Goal: Find contact information: Find contact information

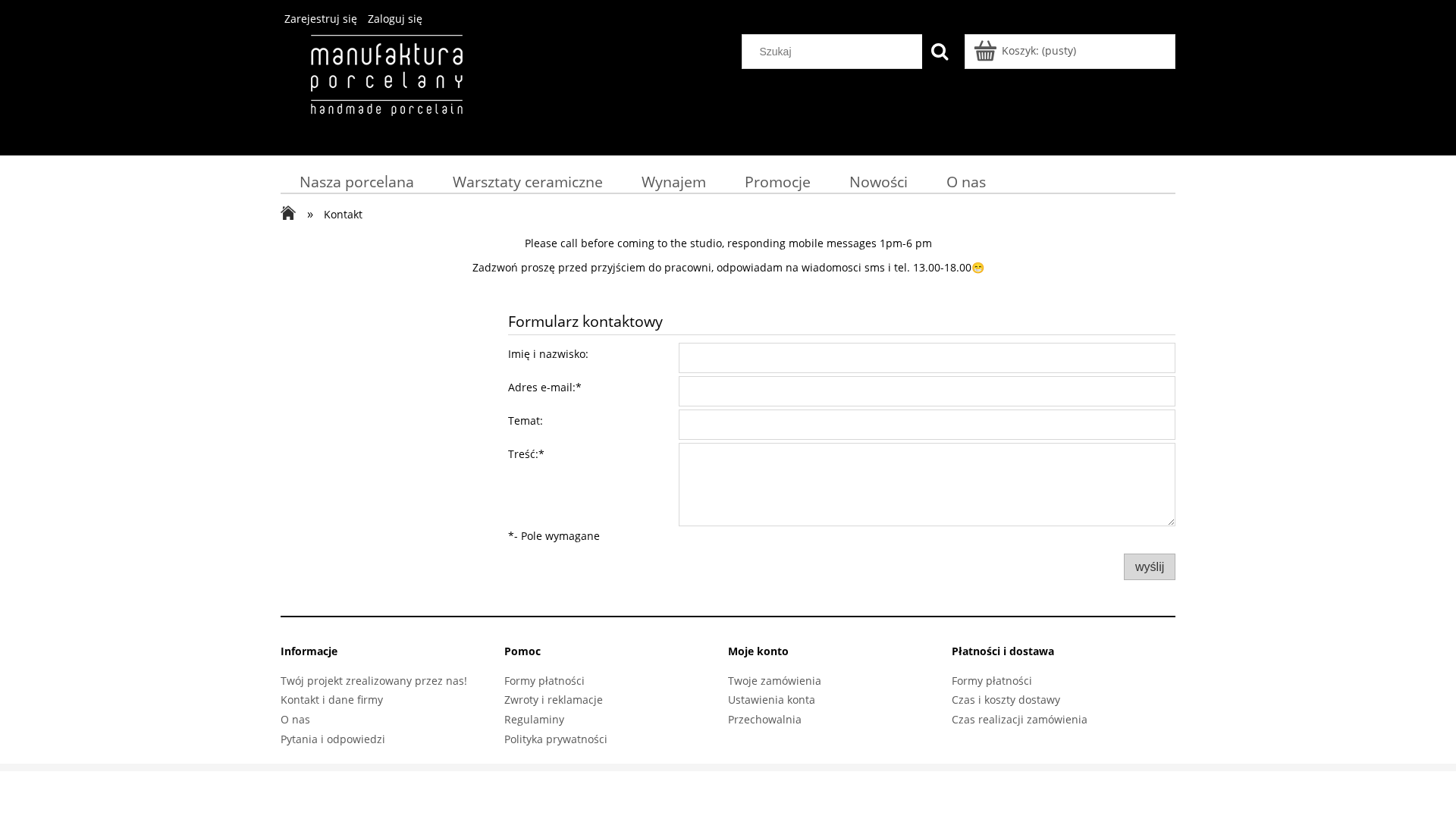
click at [927, 358] on body "Zarejestruj się Zaloguj się Koszyk:" at bounding box center [728, 386] width 1456 height 772
click at [927, 391] on body "Zarejestruj się Zaloguj się Koszyk:" at bounding box center [728, 386] width 1456 height 772
click at [927, 425] on body "Zarejestruj się Zaloguj się Koszyk:" at bounding box center [728, 386] width 1456 height 772
